Goal: Task Accomplishment & Management: Complete application form

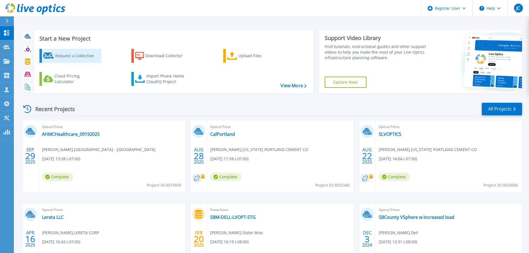
click at [70, 56] on div "Request a Collection" at bounding box center [77, 55] width 44 height 11
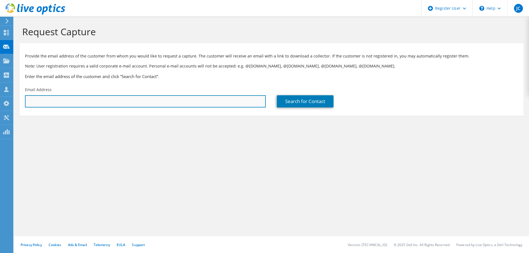
click at [107, 102] on input "text" at bounding box center [145, 101] width 241 height 12
paste input "josh.blankenship@averydennison.com"
type input "josh.blankenship@averydennison.com"
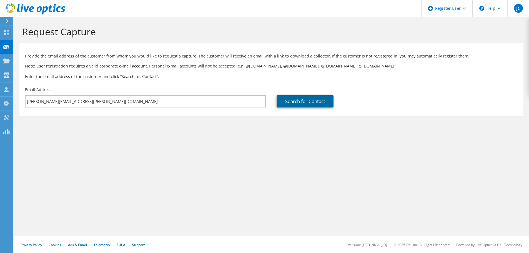
click at [304, 101] on link "Search for Contact" at bounding box center [305, 101] width 57 height 12
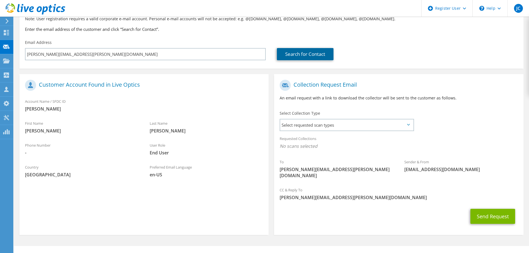
scroll to position [51, 0]
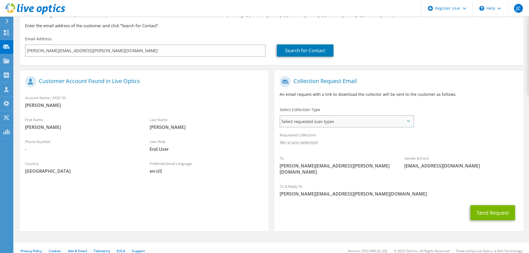
click at [304, 121] on span "Select requested scan types" at bounding box center [346, 121] width 133 height 11
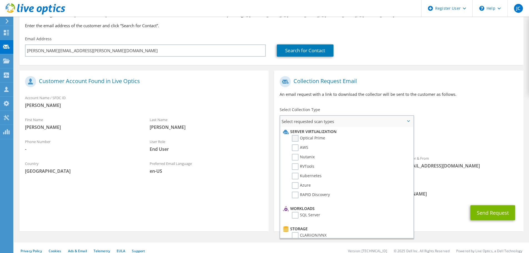
click at [294, 138] on label "Optical Prime" at bounding box center [308, 138] width 33 height 7
click at [0, 0] on input "Optical Prime" at bounding box center [0, 0] width 0 height 0
click at [319, 102] on div "Collection Request Email An email request with a link to download the collector…" at bounding box center [398, 88] width 249 height 31
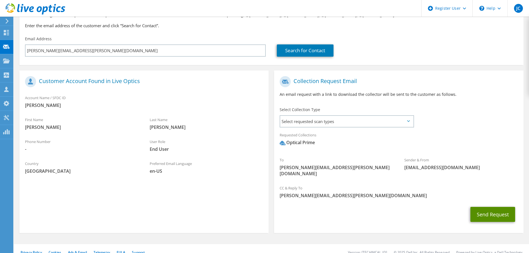
click at [481, 207] on button "Send Request" at bounding box center [493, 214] width 45 height 15
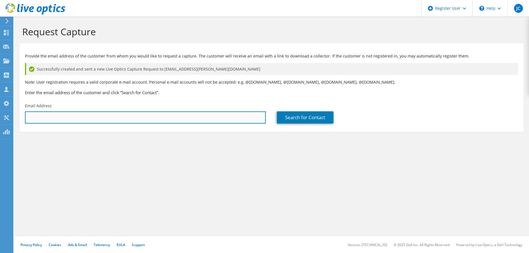
click at [53, 116] on input "text" at bounding box center [145, 117] width 241 height 12
paste input "rob.burks@averydennison.com"
type input "rob.burks@averydennison.com"
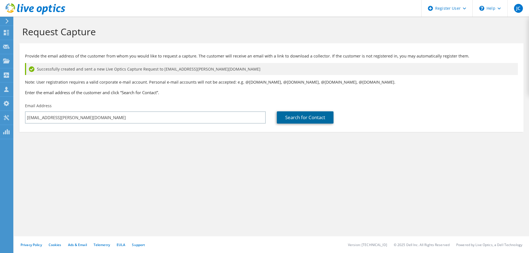
click at [299, 122] on link "Search for Contact" at bounding box center [305, 117] width 57 height 12
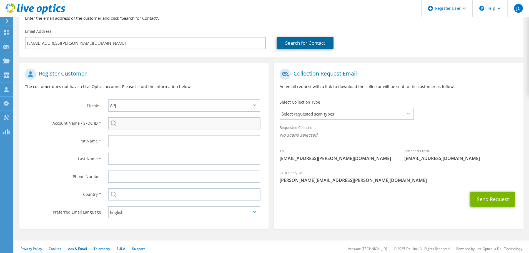
scroll to position [79, 0]
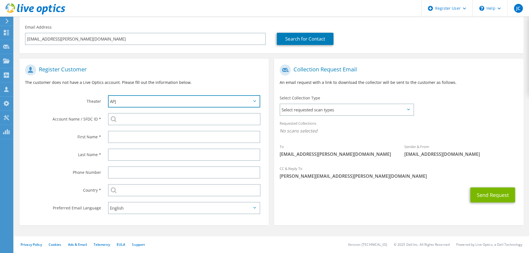
click at [185, 101] on select "APJ EMEA NA/LATAM" at bounding box center [184, 101] width 152 height 12
select select "3"
click at [108, 95] on select "APJ EMEA NA/LATAM" at bounding box center [184, 101] width 152 height 12
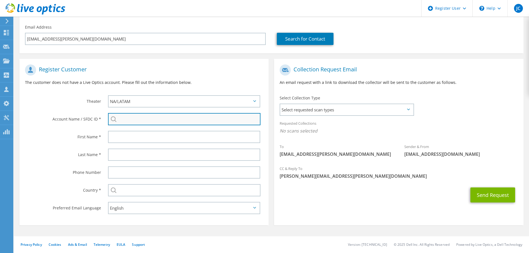
click at [153, 121] on input "search" at bounding box center [184, 119] width 152 height 12
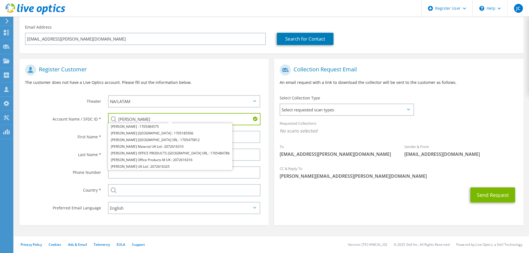
click at [140, 118] on input "Avery Dennison" at bounding box center [184, 119] width 152 height 12
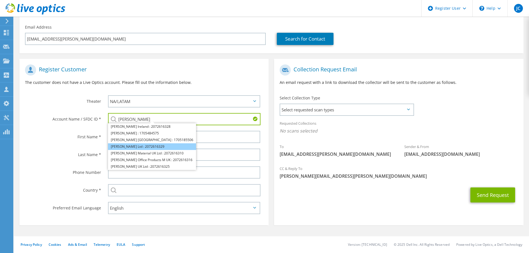
click at [150, 145] on li "Avery Dennison Ltd : 2072616329" at bounding box center [152, 146] width 88 height 7
type input "Avery Dennison Ltd : 2072616329"
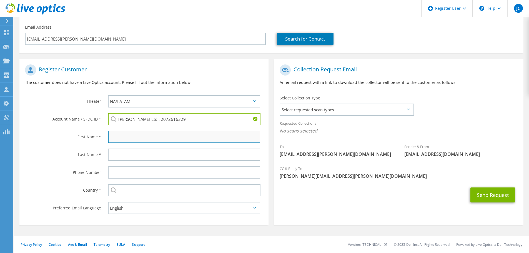
click at [132, 137] on input "text" at bounding box center [184, 137] width 152 height 12
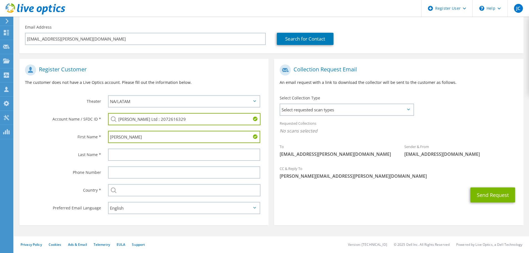
type input "Rob"
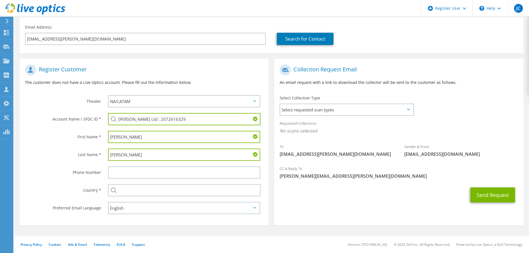
type input "Burks"
click at [142, 188] on input "text" at bounding box center [184, 190] width 152 height 12
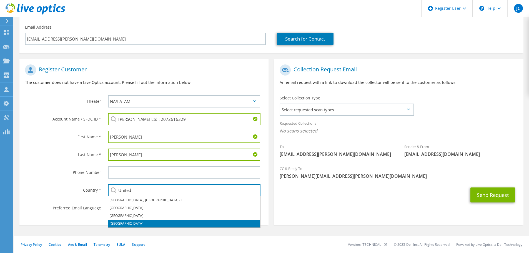
click at [119, 221] on li "[GEOGRAPHIC_DATA]" at bounding box center [184, 224] width 152 height 8
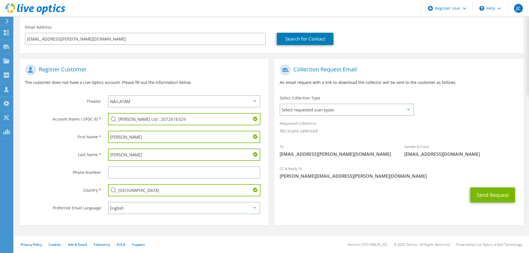
type input "[GEOGRAPHIC_DATA]"
click at [64, 167] on label "Phone Number" at bounding box center [63, 170] width 76 height 9
click at [343, 108] on span "Select requested scan types" at bounding box center [346, 109] width 133 height 11
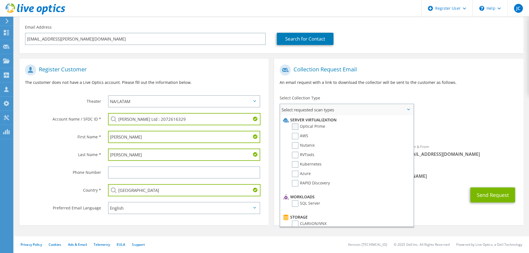
click at [311, 126] on label "Optical Prime" at bounding box center [308, 126] width 33 height 7
click at [0, 0] on input "Optical Prime" at bounding box center [0, 0] width 0 height 0
click at [427, 92] on div "Collection Request Email An email request with a link to download the collector…" at bounding box center [398, 77] width 249 height 31
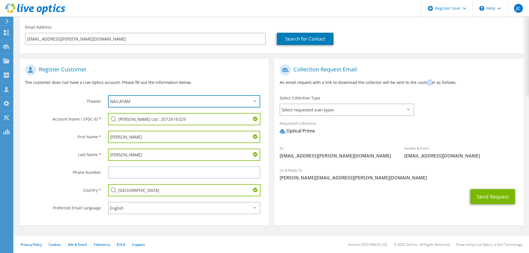
click at [206, 102] on select "APJ EMEA NA/LATAM" at bounding box center [184, 101] width 152 height 12
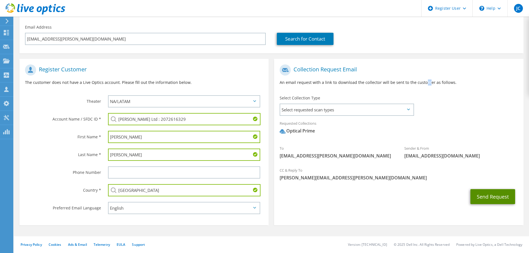
click at [481, 192] on button "Send Request" at bounding box center [493, 196] width 45 height 15
